Goal: Transaction & Acquisition: Purchase product/service

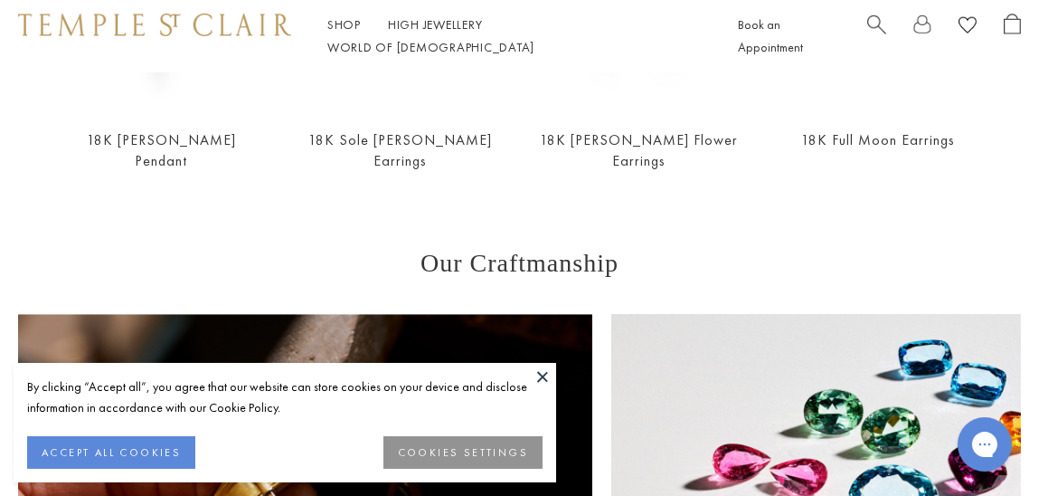
scroll to position [1515, 0]
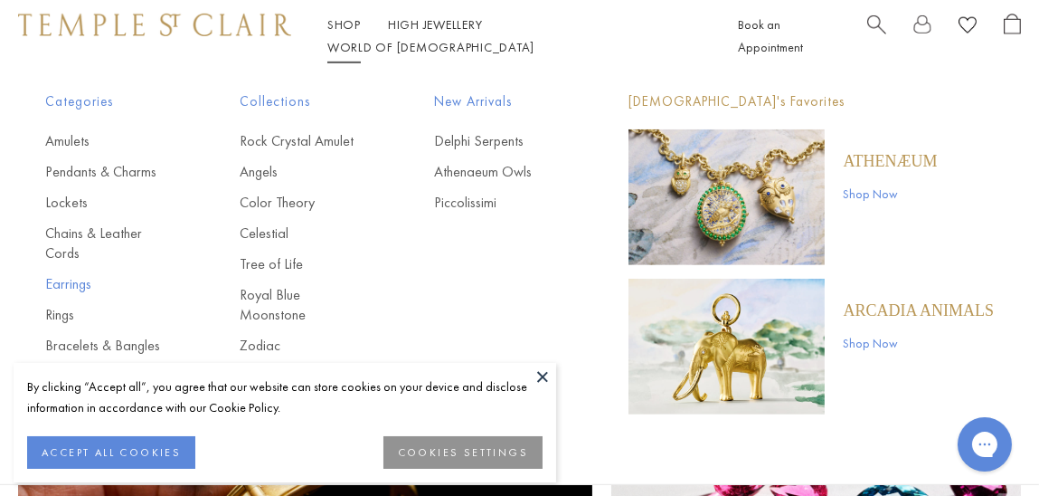
click at [80, 280] on link "Earrings" at bounding box center [106, 284] width 122 height 20
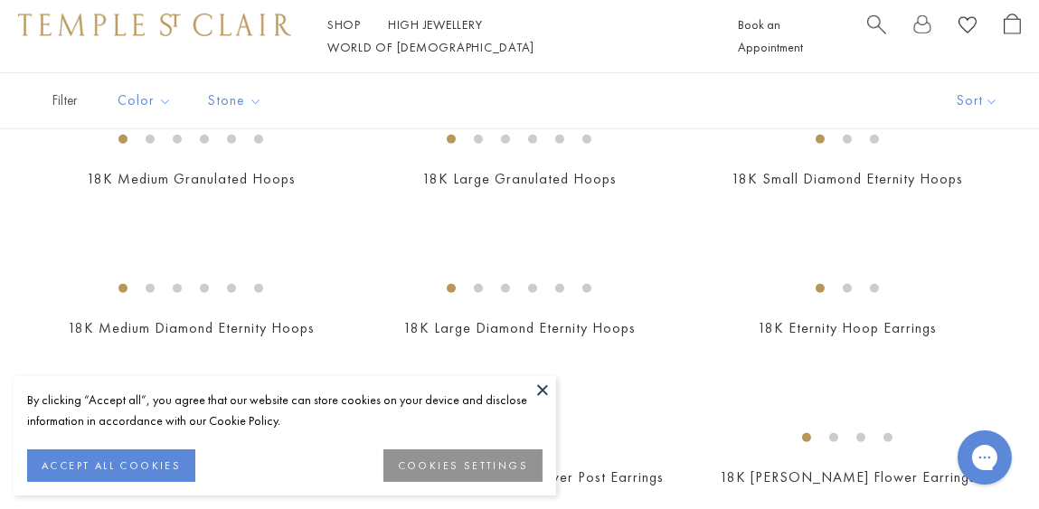
scroll to position [2012, 0]
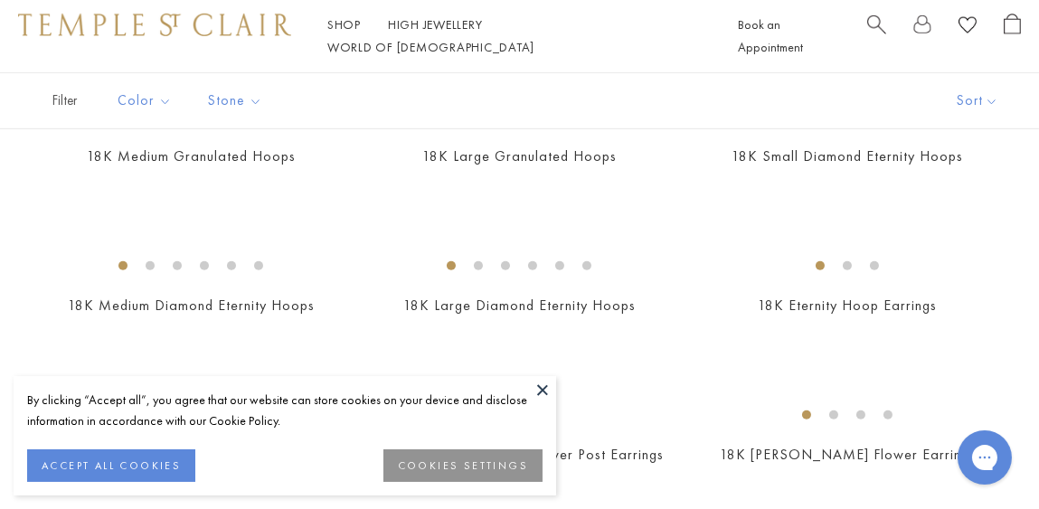
click at [539, 391] on button at bounding box center [542, 389] width 27 height 27
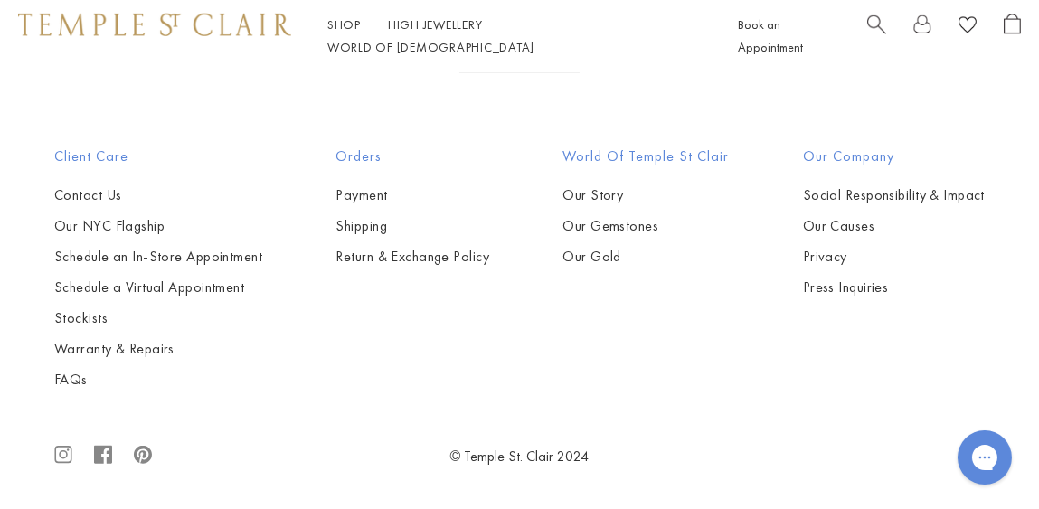
scroll to position [7417, 0]
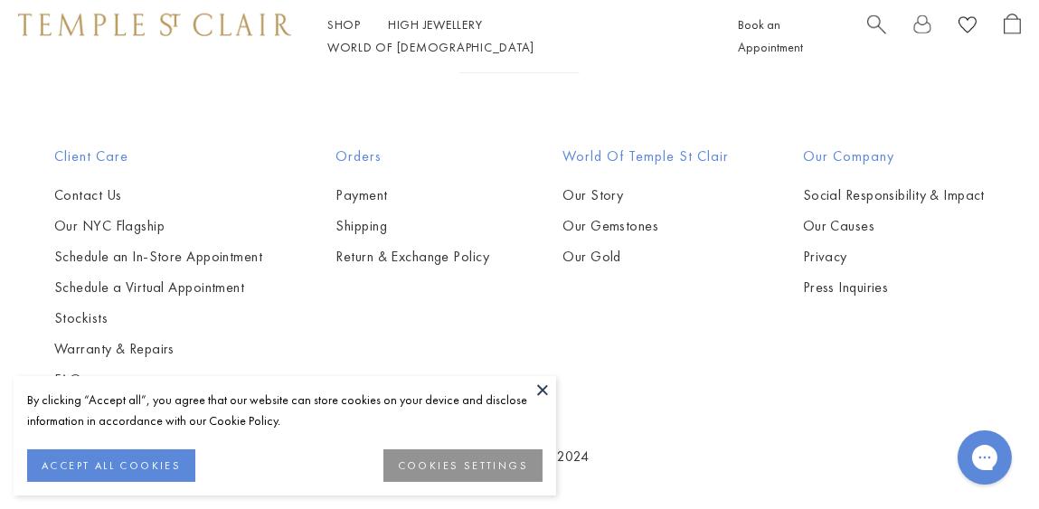
scroll to position [7191, 0]
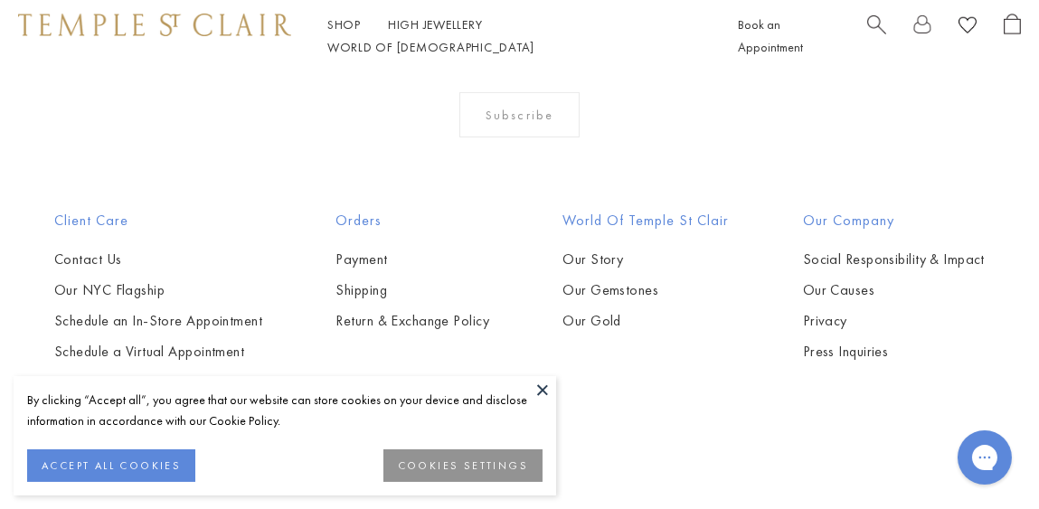
scroll to position [745, 0]
